Goal: Task Accomplishment & Management: Use online tool/utility

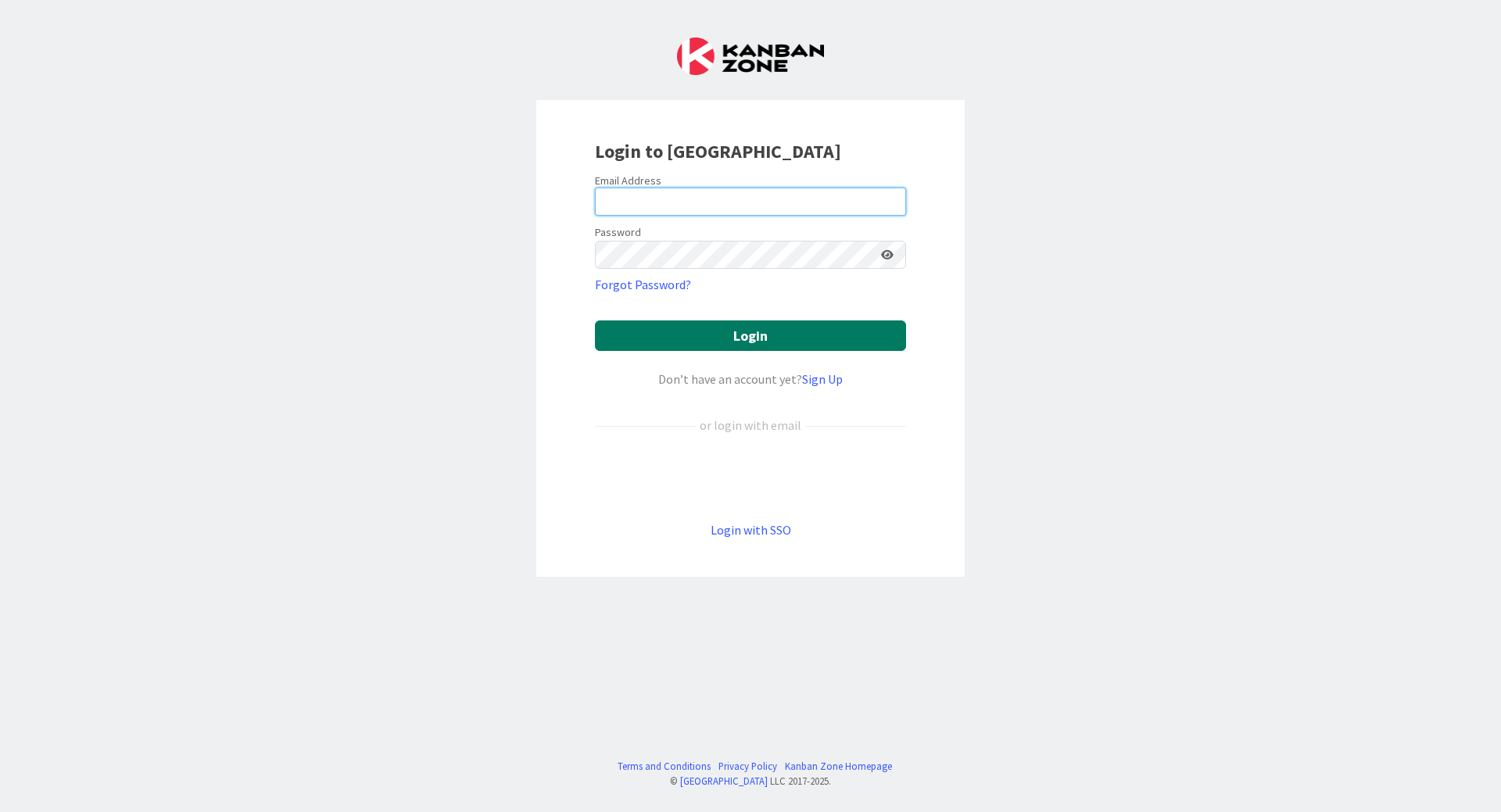
type input "[PERSON_NAME][EMAIL_ADDRESS][PERSON_NAME][DOMAIN_NAME]"
click at [686, 338] on button "Login" at bounding box center [750, 335] width 311 height 31
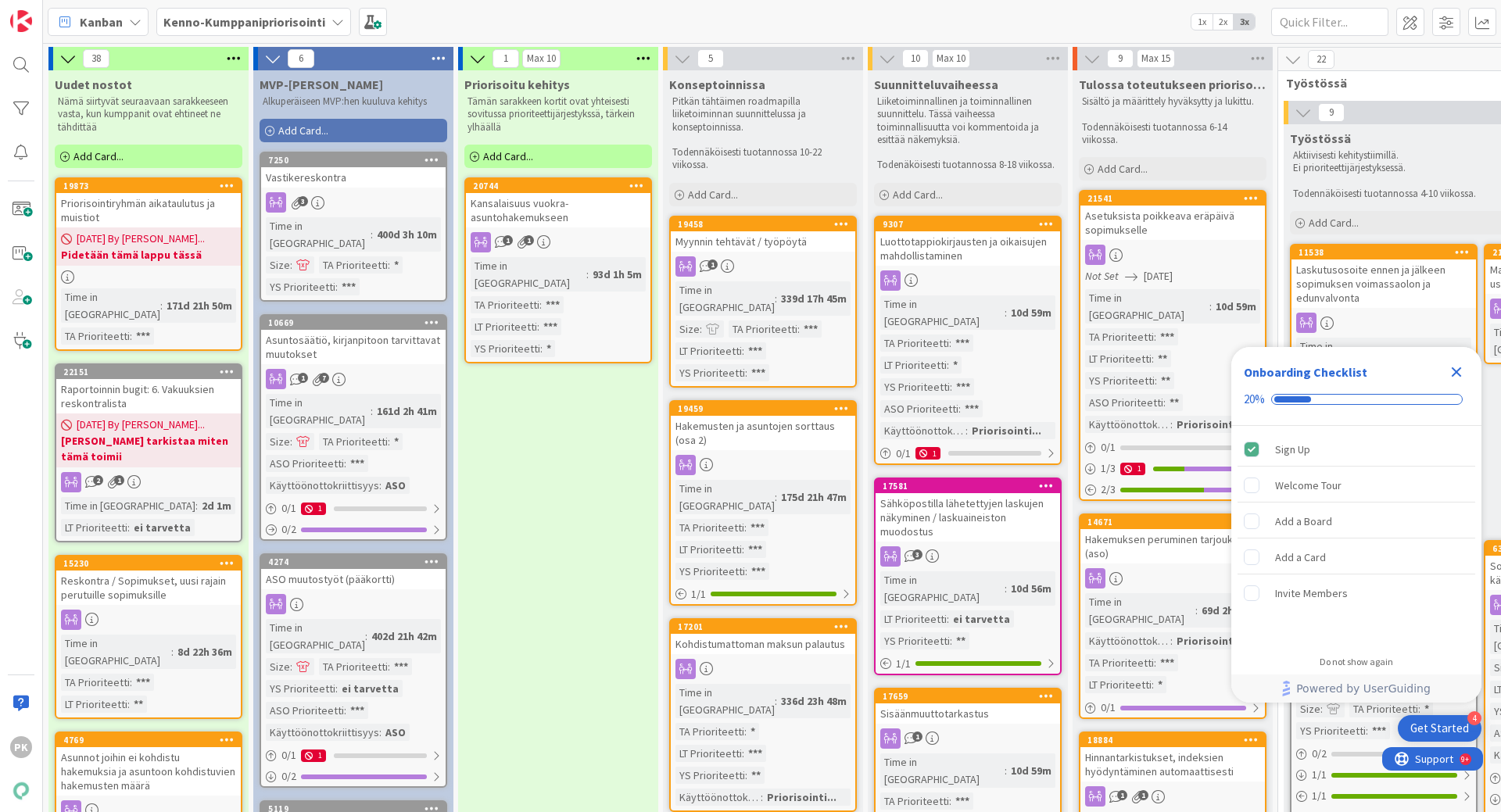
click at [1453, 372] on icon "Close Checklist" at bounding box center [1455, 371] width 18 height 18
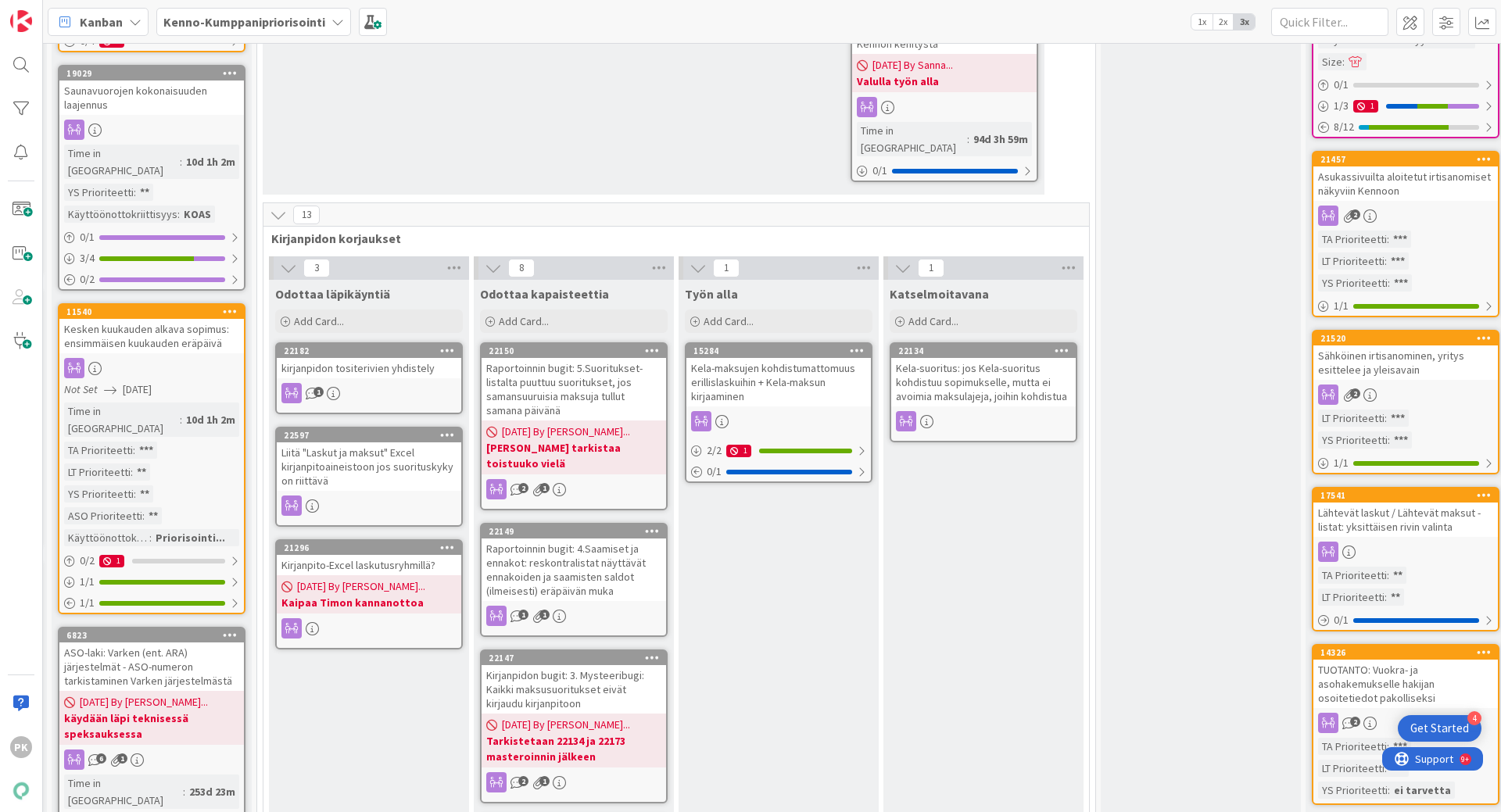
scroll to position [937, 1021]
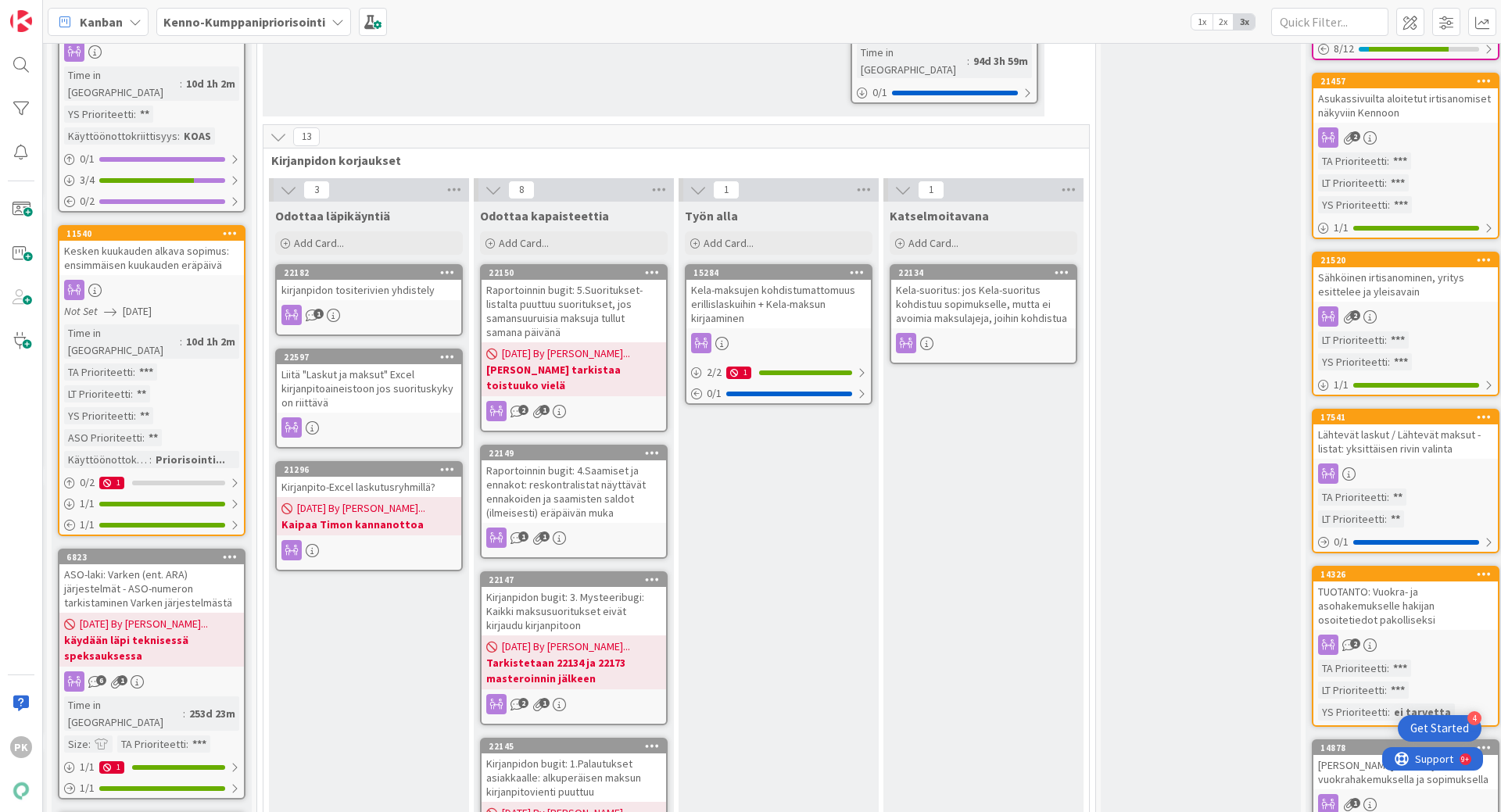
click at [411, 305] on div "1" at bounding box center [369, 314] width 184 height 20
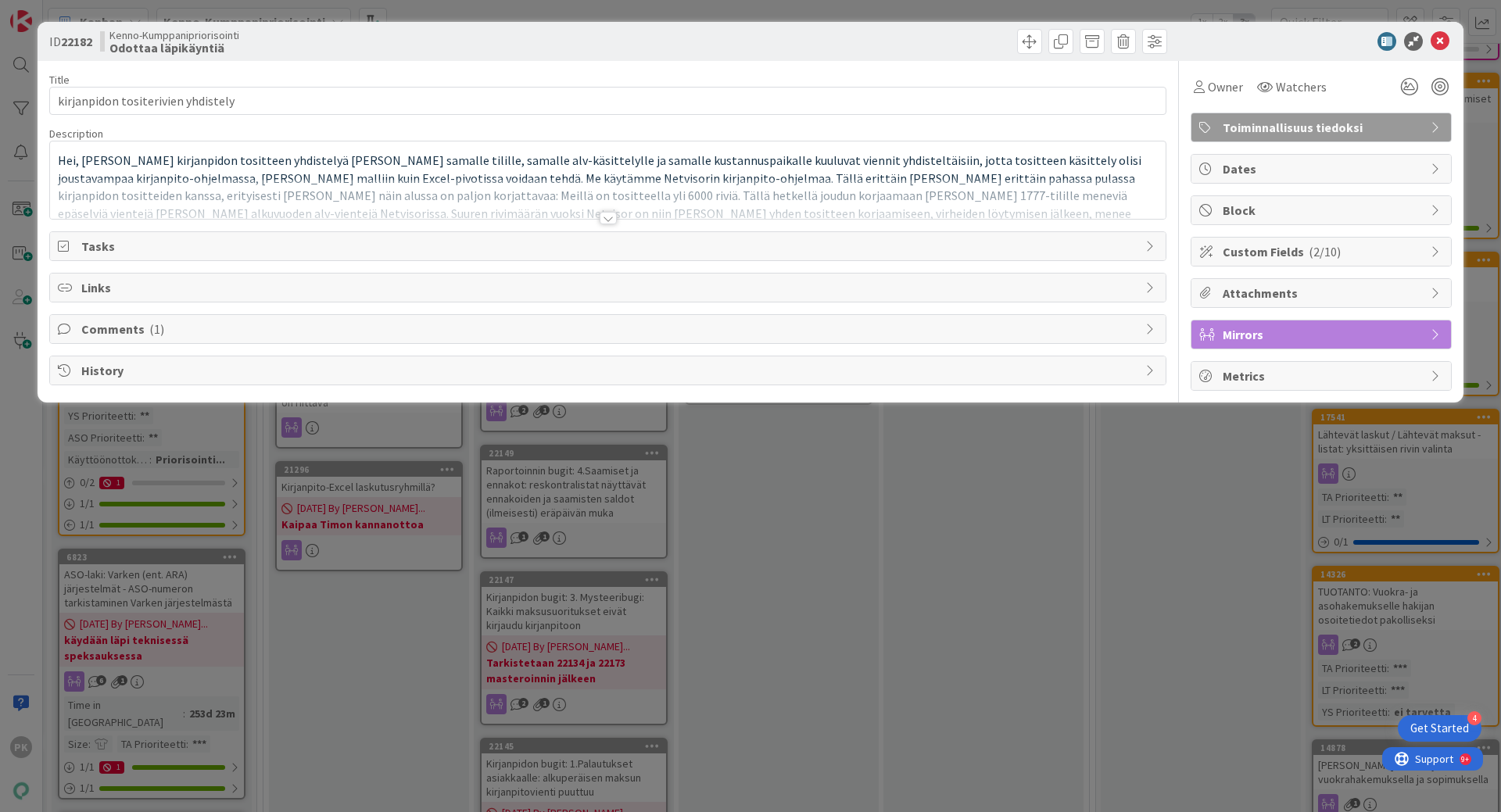
click at [611, 220] on div at bounding box center [608, 218] width 18 height 12
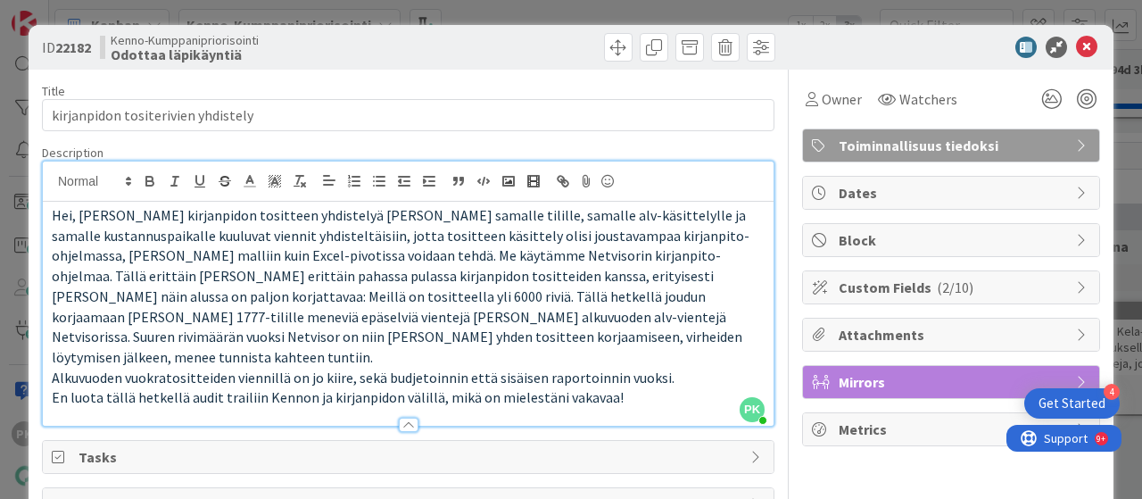
scroll to position [1070, 1165]
